Goal: Navigation & Orientation: Find specific page/section

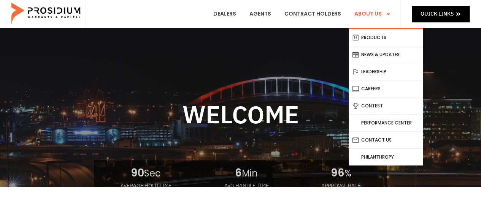
scroll to position [21, 0]
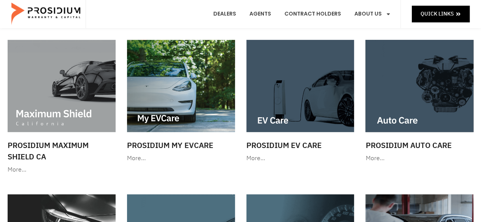
scroll to position [59, 0]
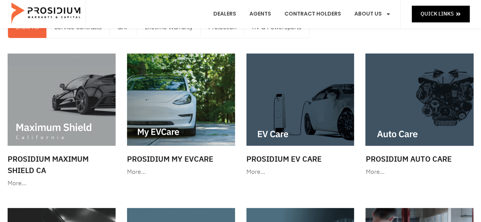
click at [182, 103] on e-page-transition at bounding box center [240, 111] width 481 height 222
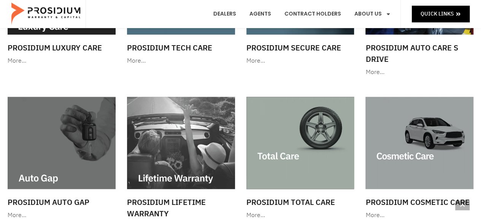
scroll to position [0, 0]
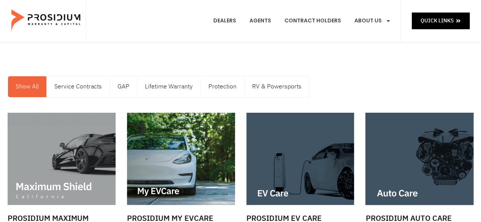
click at [225, 21] on e-page-transition at bounding box center [240, 111] width 481 height 222
click at [420, 20] on e-page-transition at bounding box center [240, 111] width 481 height 222
click at [438, 22] on e-page-transition at bounding box center [240, 111] width 481 height 222
